Goal: Navigation & Orientation: Find specific page/section

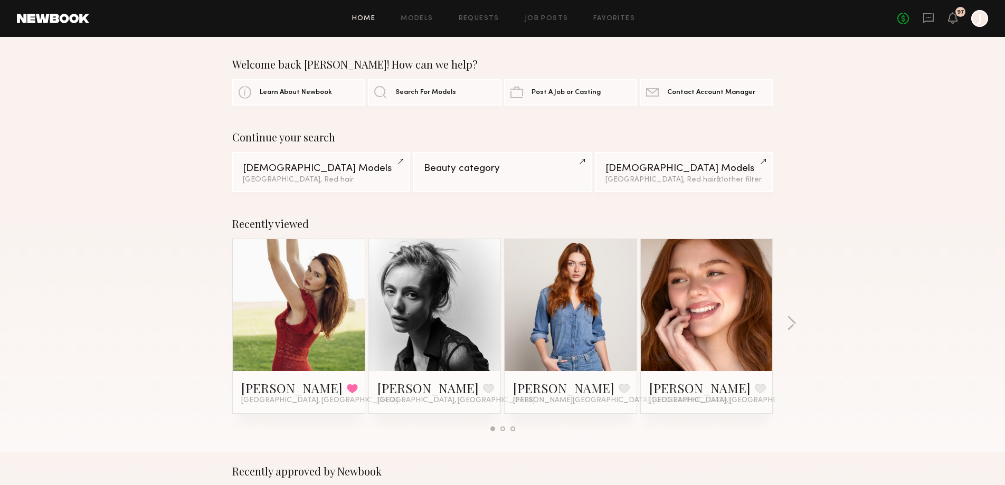
click at [349, 300] on div at bounding box center [299, 305] width 132 height 132
click at [326, 294] on link at bounding box center [299, 305] width 64 height 132
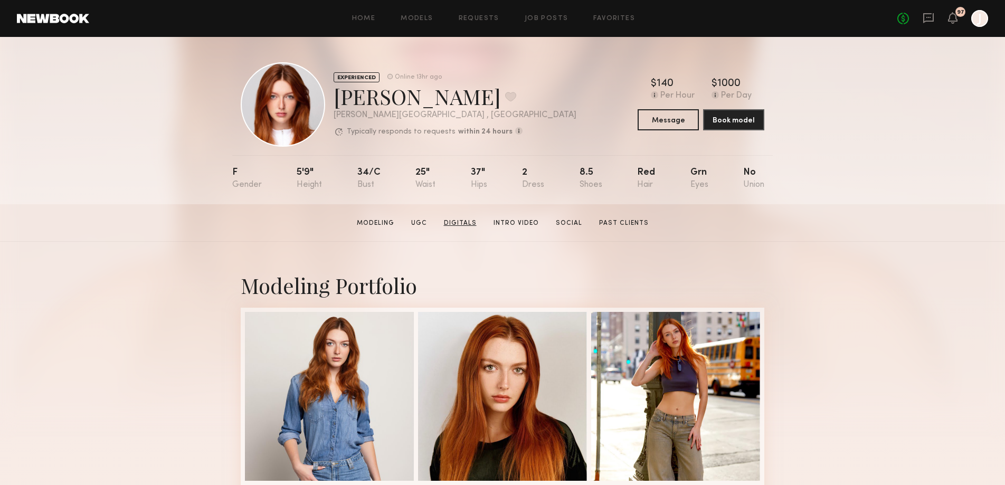
click at [461, 228] on link "Digitals" at bounding box center [460, 224] width 41 height 10
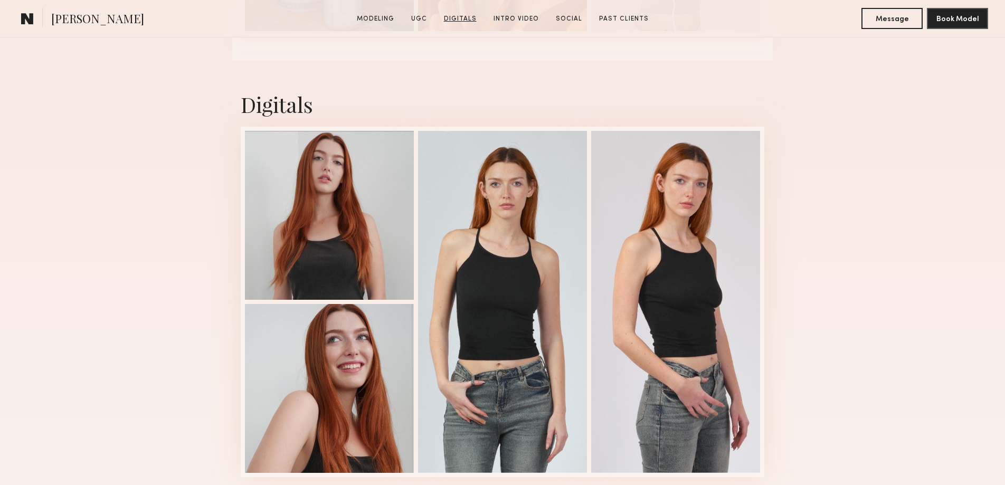
scroll to position [2571, 0]
